Goal: Task Accomplishment & Management: Complete application form

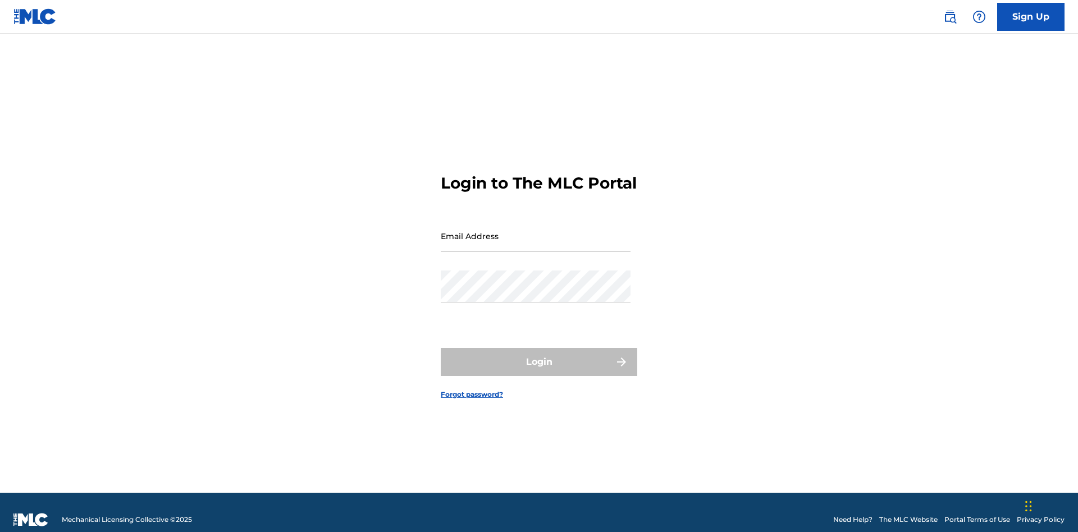
scroll to position [15, 0]
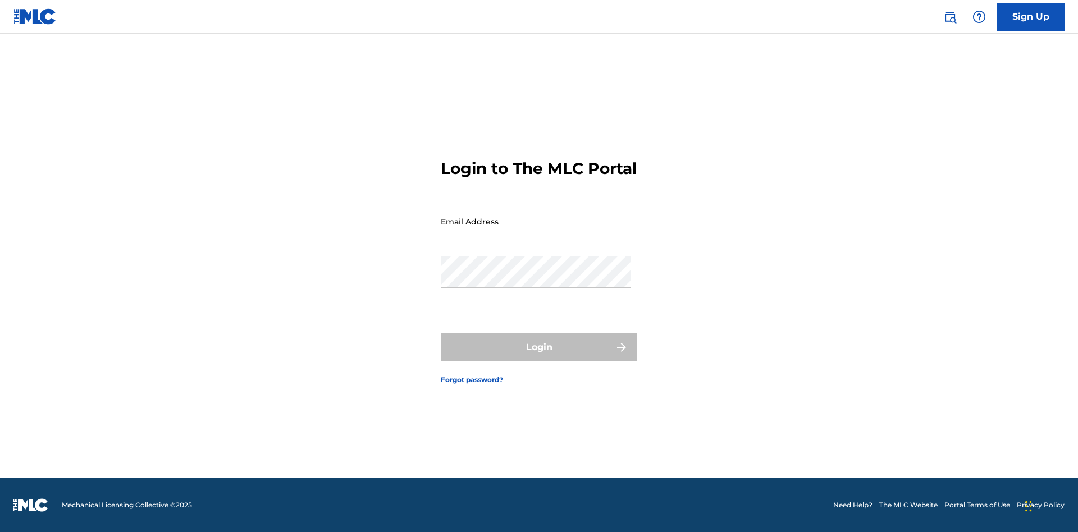
click at [536, 231] on input "Email Address" at bounding box center [536, 222] width 190 height 32
type input "[EMAIL_ADDRESS][DOMAIN_NAME]"
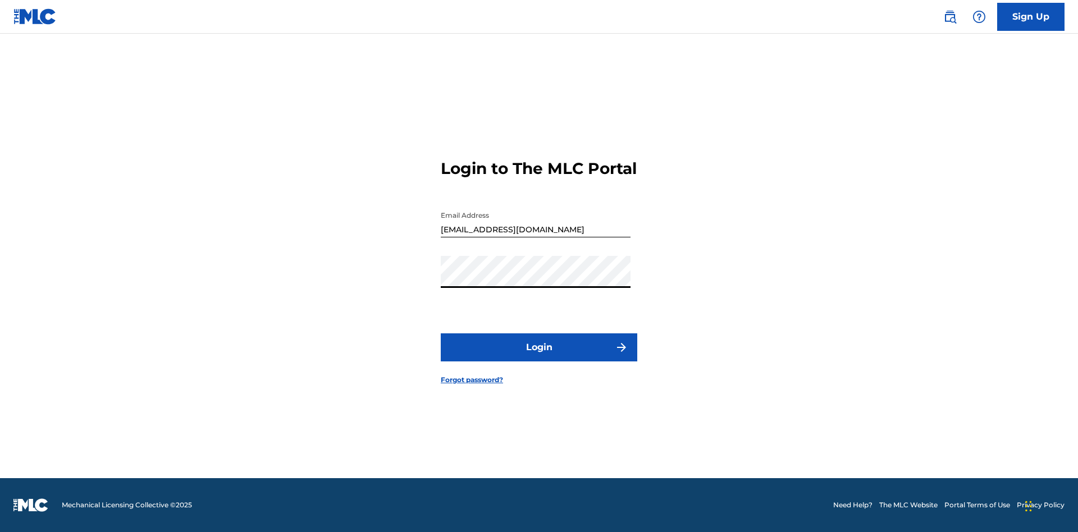
click at [539, 357] on button "Login" at bounding box center [539, 348] width 197 height 28
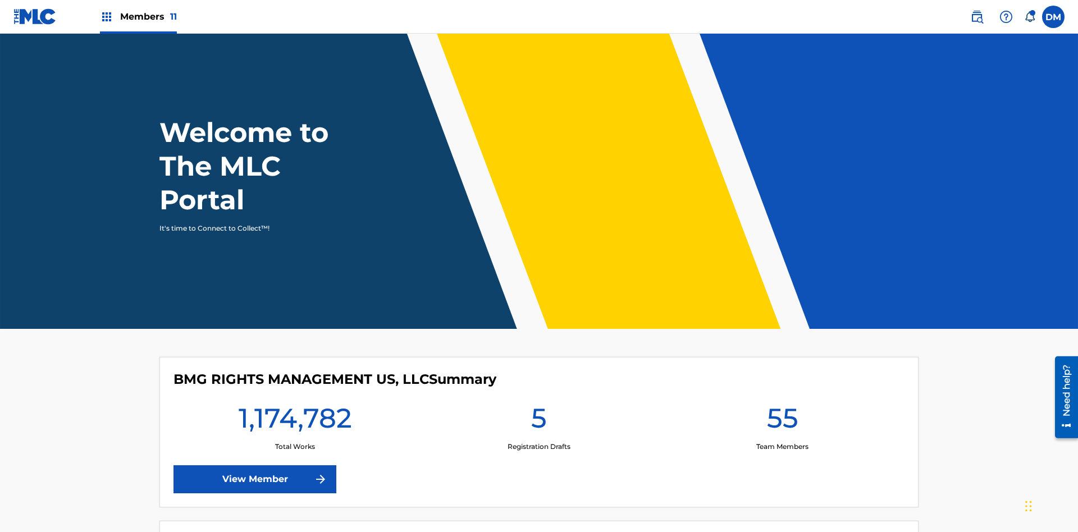
scroll to position [48, 0]
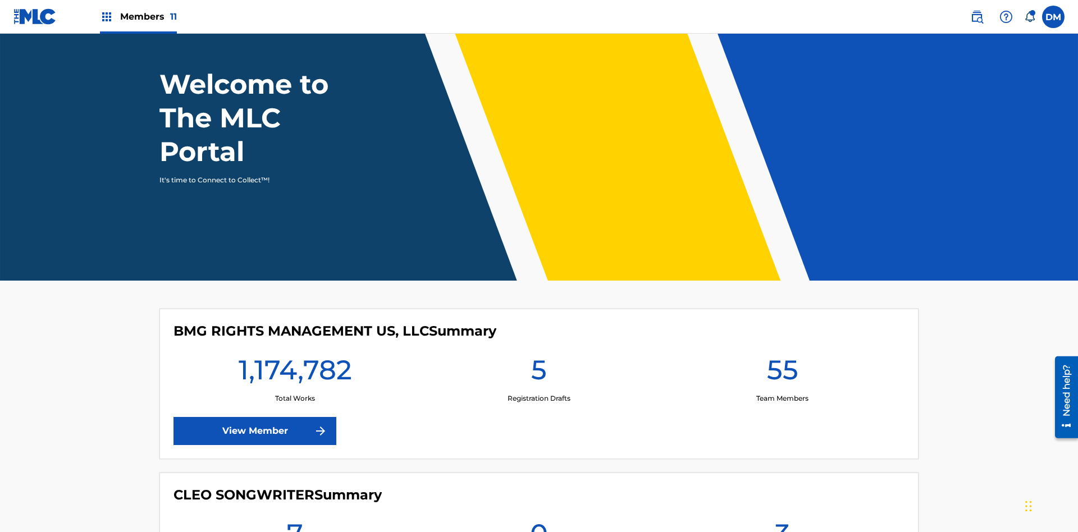
click at [138, 16] on span "Members 11" at bounding box center [148, 16] width 57 height 13
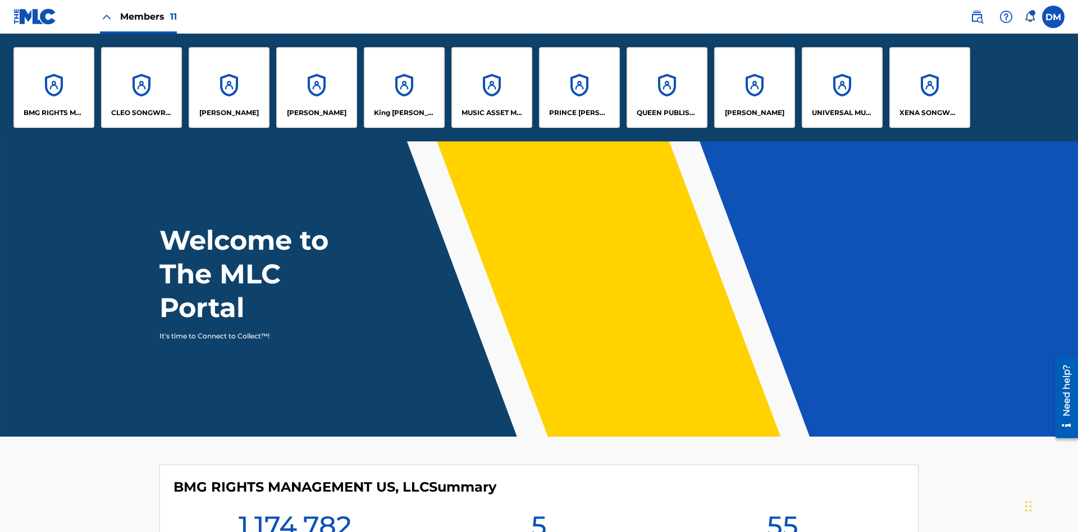
scroll to position [0, 0]
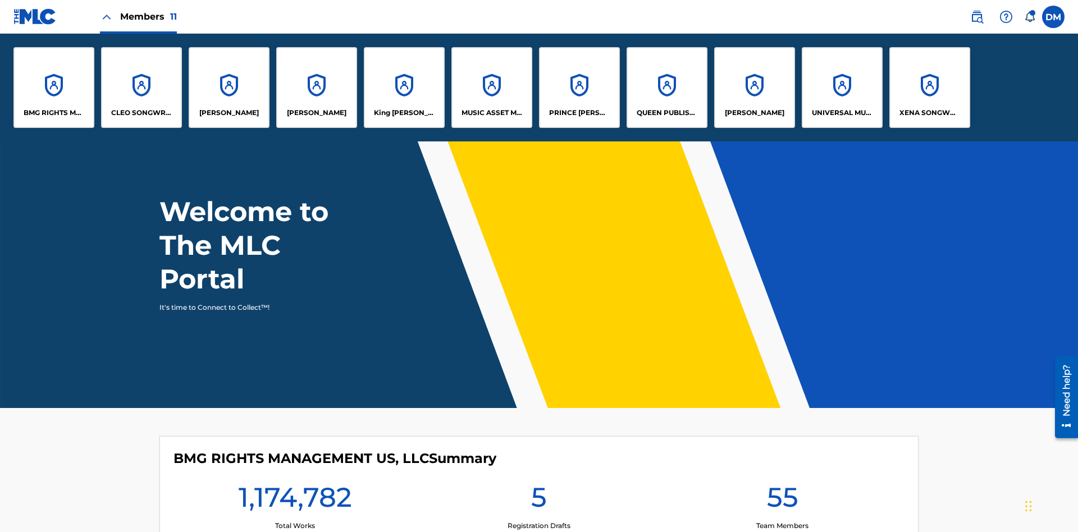
click at [842, 113] on p "UNIVERSAL MUSIC PUB GROUP" at bounding box center [842, 113] width 61 height 10
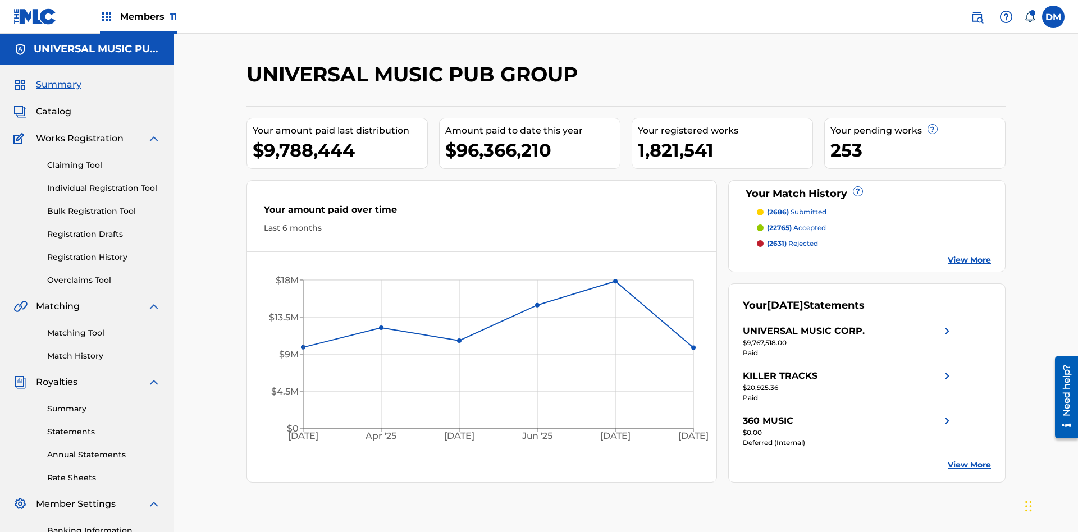
click at [104, 183] on link "Individual Registration Tool" at bounding box center [103, 189] width 113 height 12
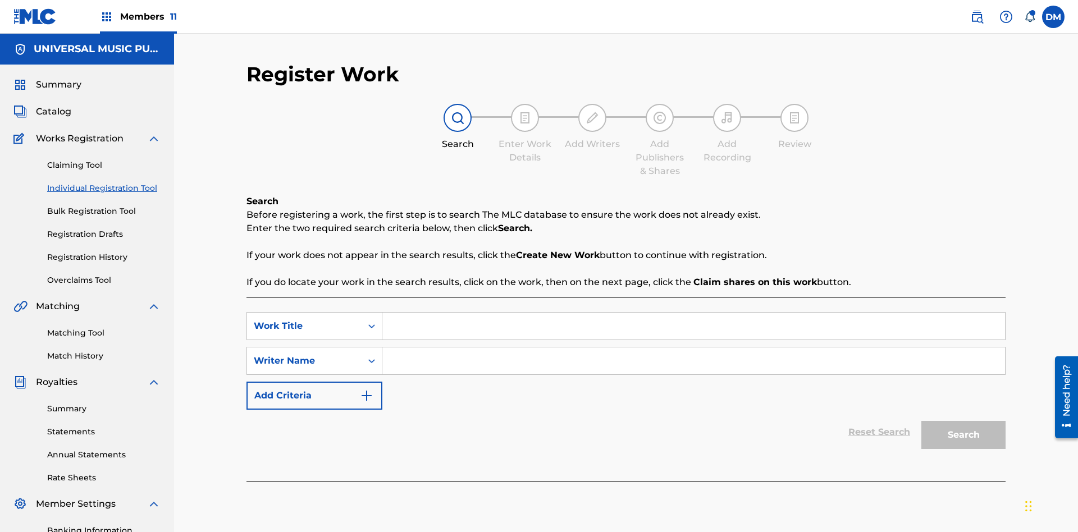
click at [694, 313] on input "Search Form" at bounding box center [694, 326] width 623 height 27
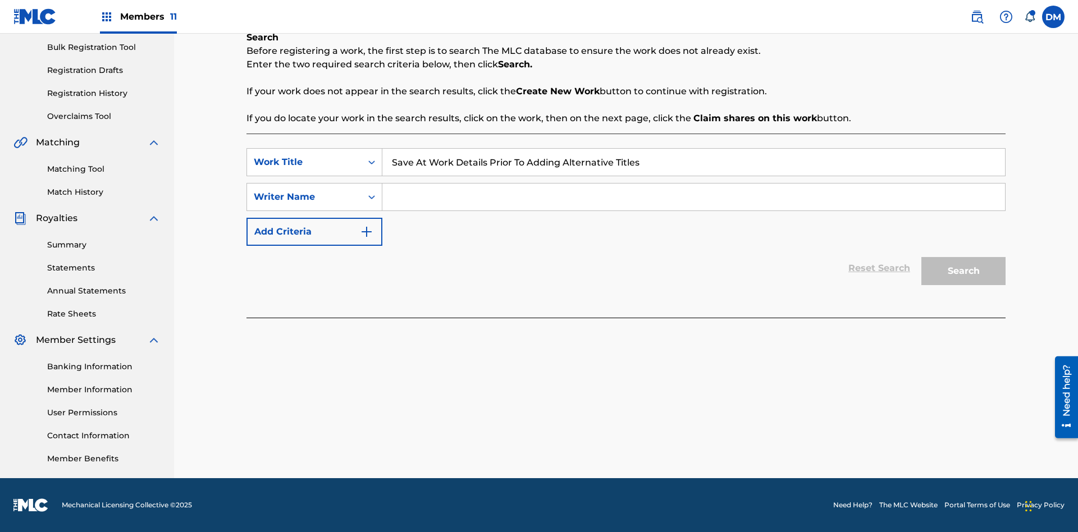
type input "Save At Work Details Prior To Adding Alternative Titles"
click at [694, 197] on input "Search Form" at bounding box center [694, 197] width 623 height 27
type input "QWERTYUIOP"
click at [964, 271] on button "Search" at bounding box center [964, 271] width 84 height 28
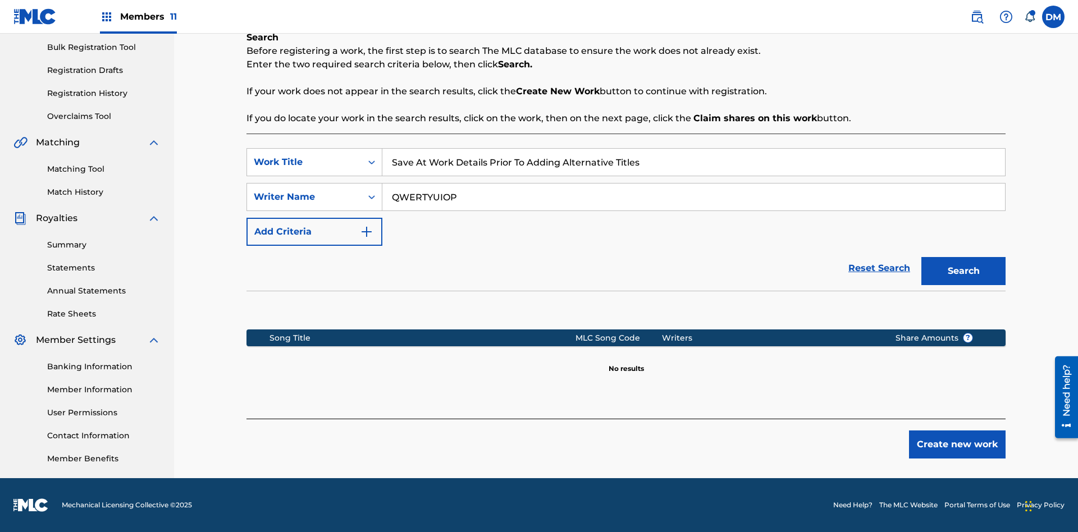
click at [958, 445] on button "Create new work" at bounding box center [957, 445] width 97 height 28
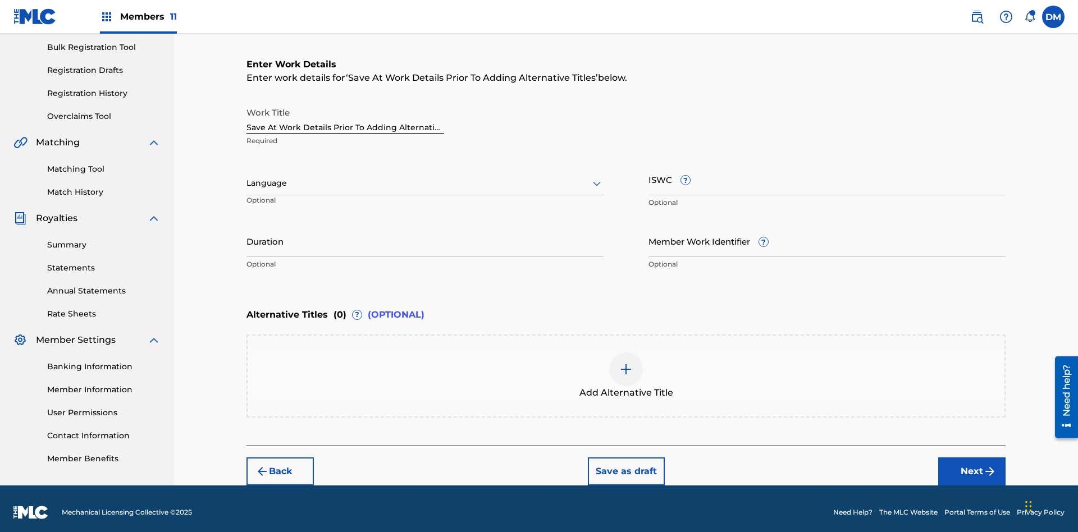
click at [425, 234] on input "Duration" at bounding box center [425, 241] width 357 height 32
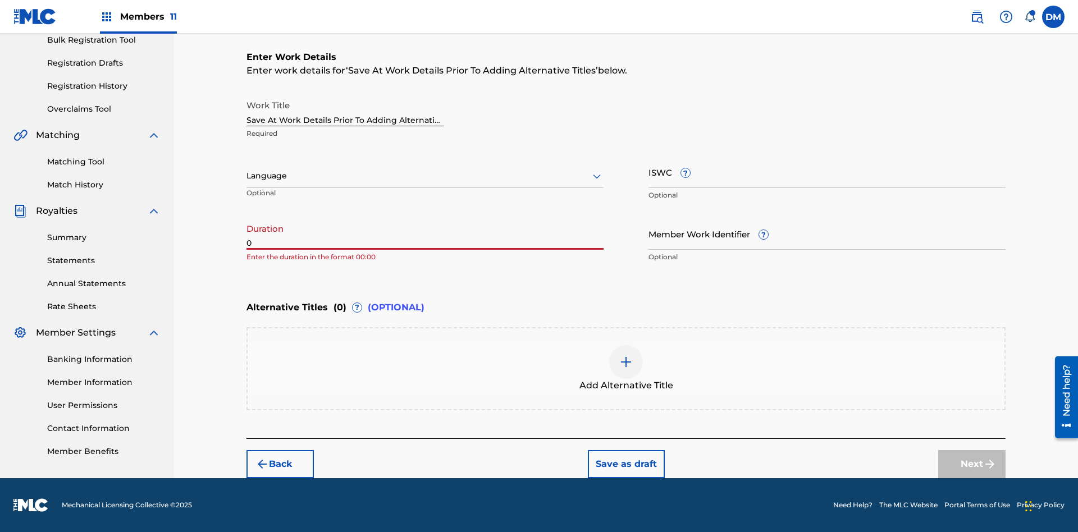
click at [425, 234] on input "0" at bounding box center [425, 234] width 357 height 32
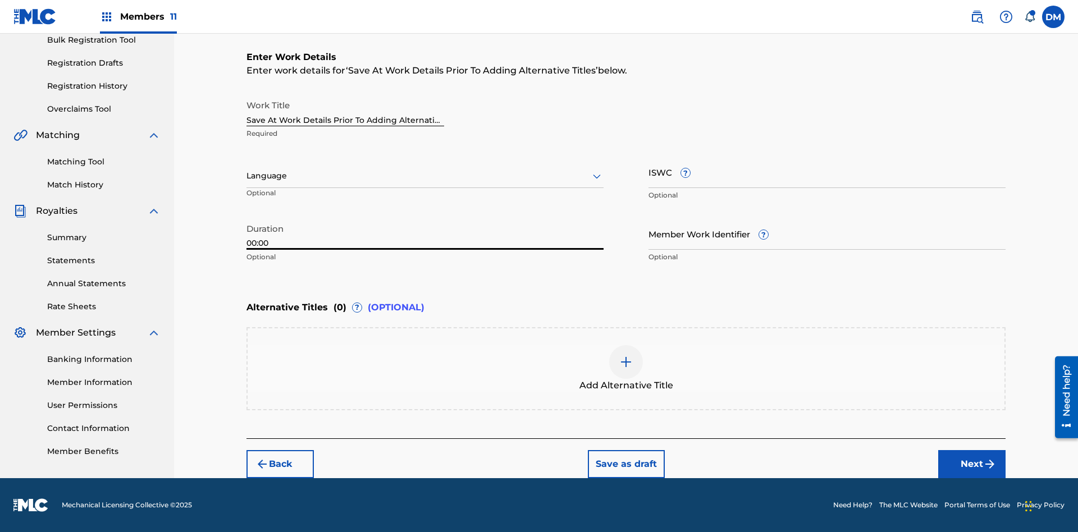
type input "00:00"
click at [597, 176] on icon at bounding box center [596, 176] width 13 height 13
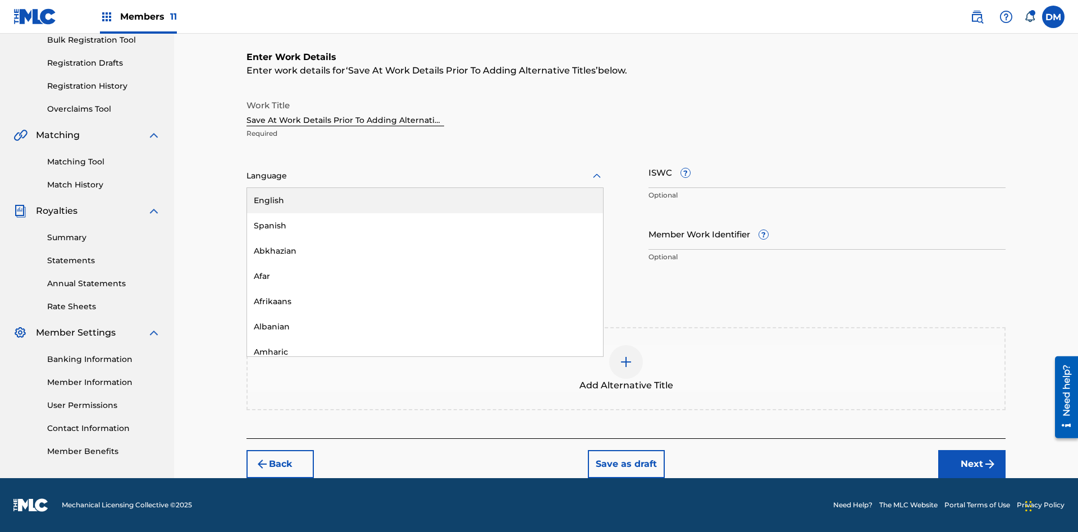
click at [425, 276] on div "Afar" at bounding box center [425, 276] width 356 height 25
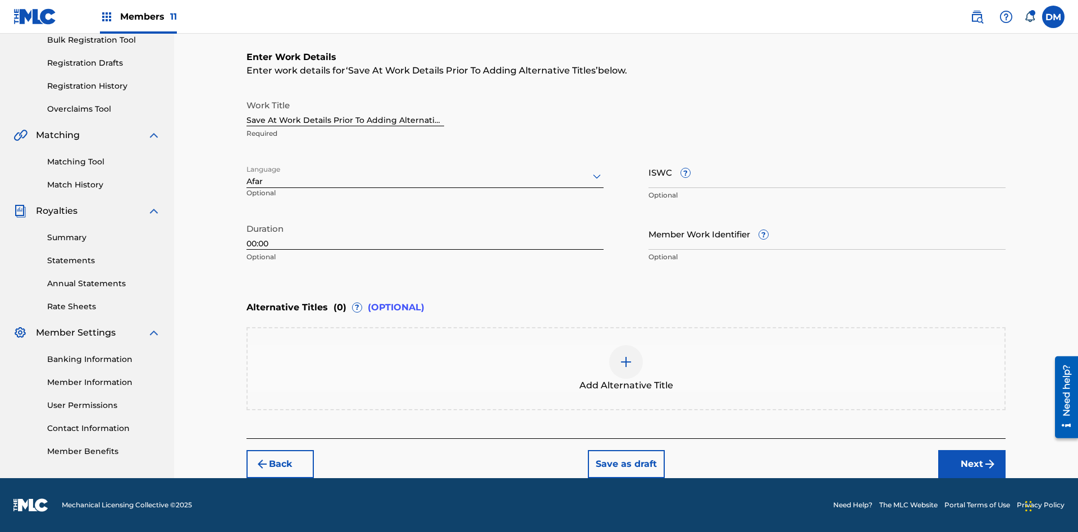
click at [827, 234] on input "Member Work Identifier ?" at bounding box center [827, 234] width 357 height 32
type input "[PHONE_NUMBER]"
click at [827, 172] on input "ISWC ?" at bounding box center [827, 172] width 357 height 32
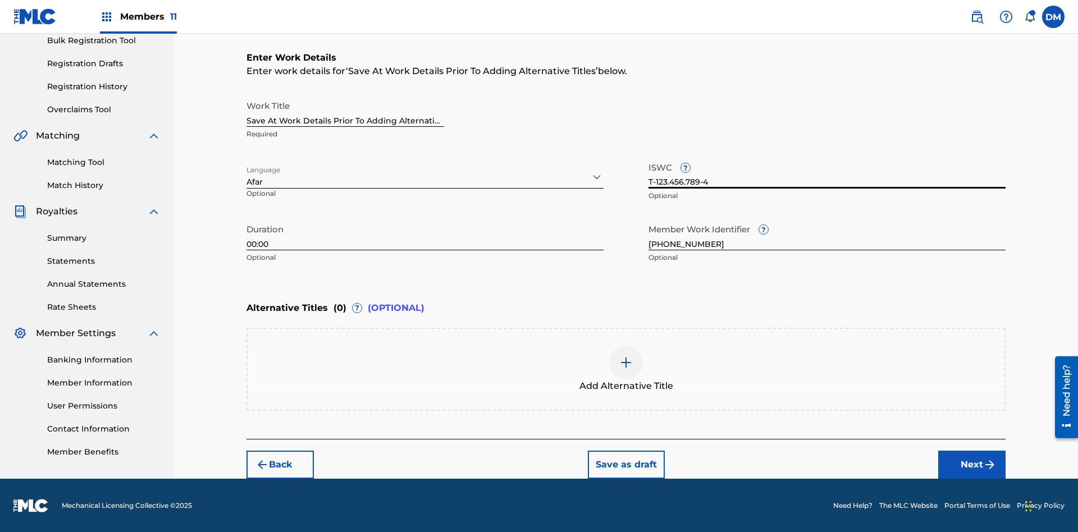
type input "T-123.456.789-4"
click at [626, 464] on button "Save as draft" at bounding box center [626, 465] width 77 height 28
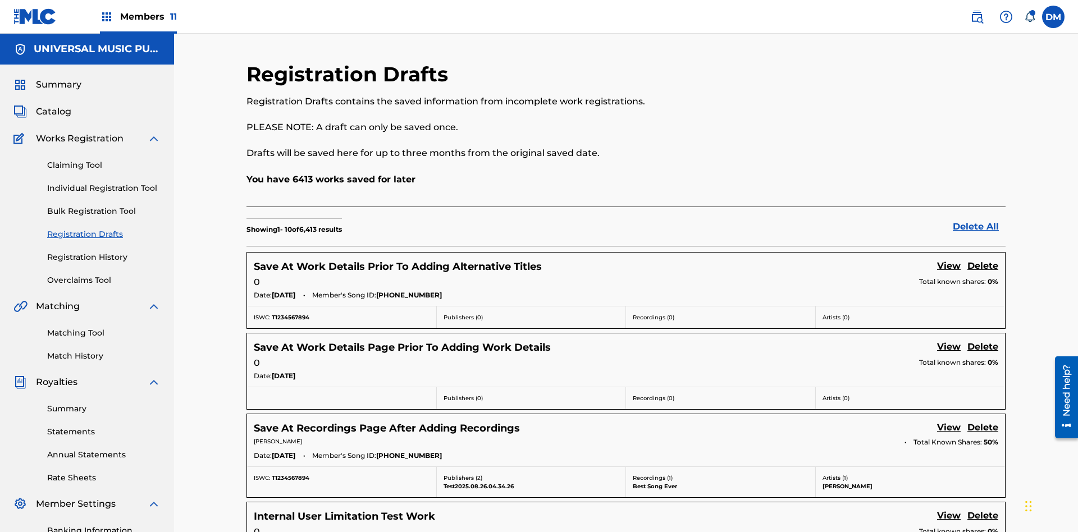
scroll to position [192, 0]
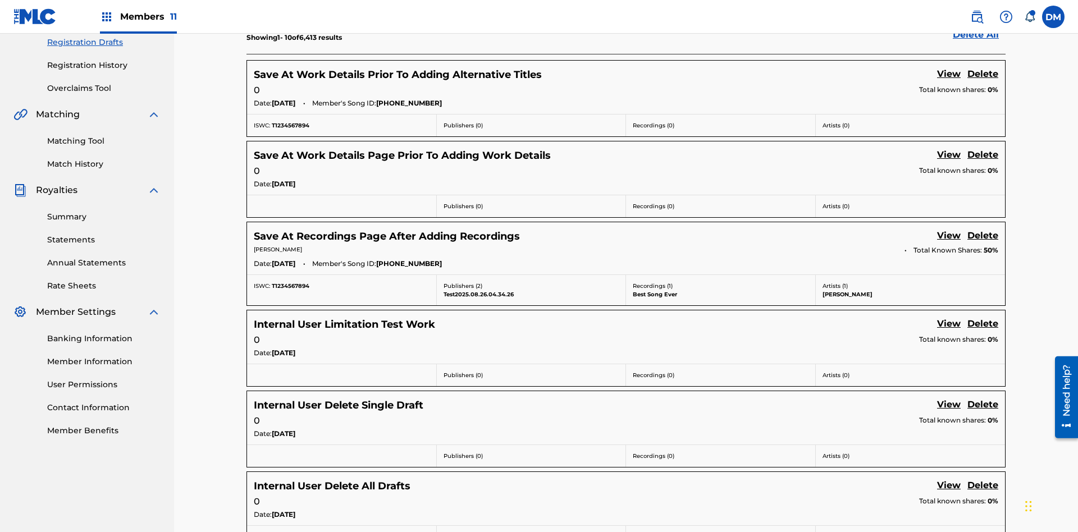
click at [949, 75] on link "View" at bounding box center [949, 74] width 24 height 15
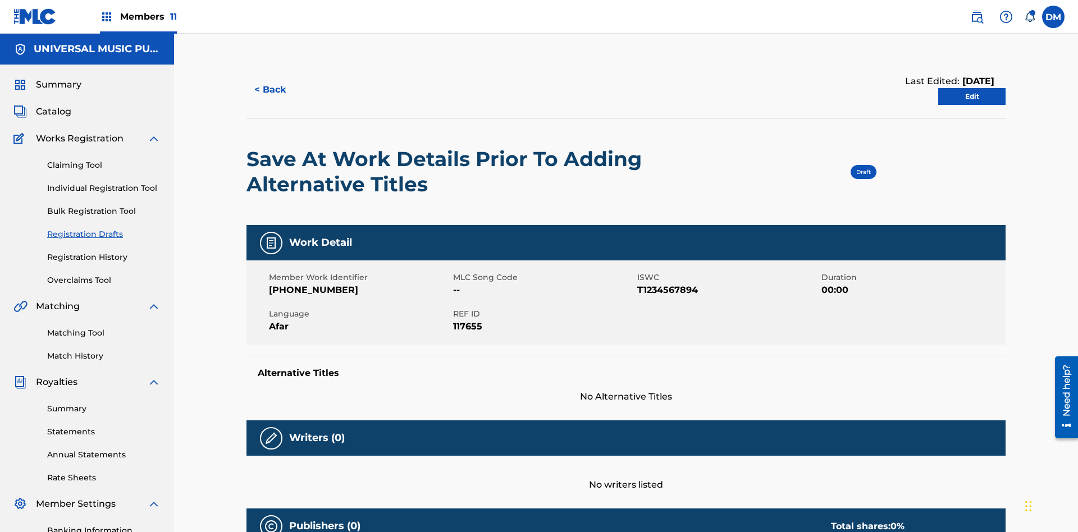
click at [972, 88] on link "Edit" at bounding box center [972, 96] width 67 height 17
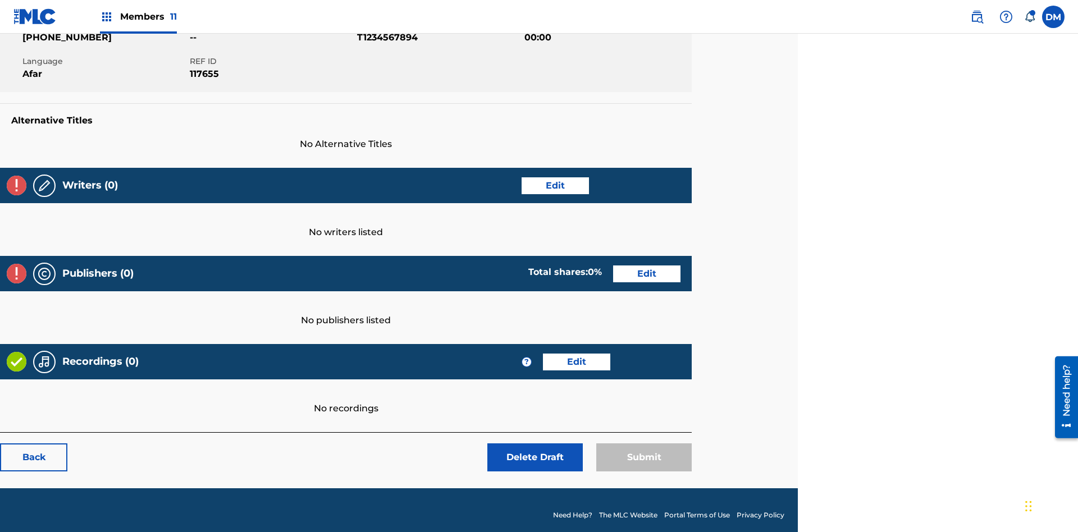
scroll to position [176, 280]
